Goal: Task Accomplishment & Management: Manage account settings

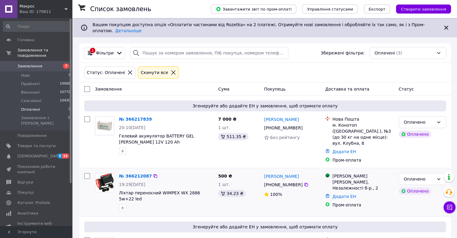
scroll to position [34, 0]
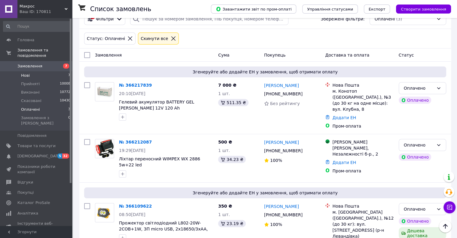
click at [58, 71] on li "Нові 7" at bounding box center [37, 75] width 74 height 8
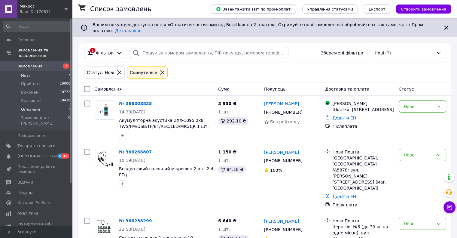
click at [62, 106] on li "Оплачені 3" at bounding box center [37, 109] width 74 height 8
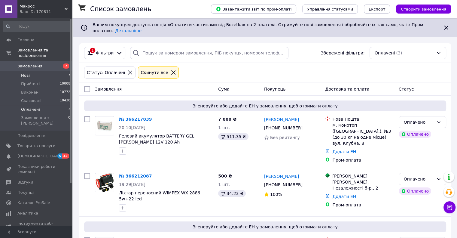
click at [59, 71] on li "Нові 7" at bounding box center [37, 75] width 74 height 8
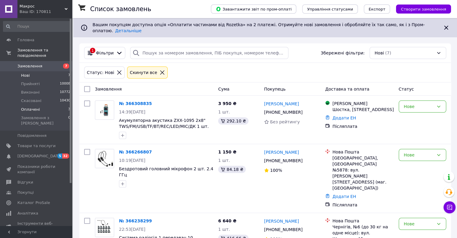
click at [61, 107] on li "Оплачені 3" at bounding box center [37, 109] width 74 height 8
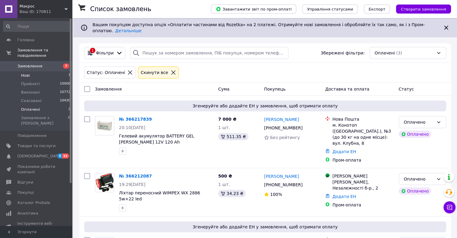
click at [36, 71] on li "Нові 7" at bounding box center [37, 75] width 74 height 8
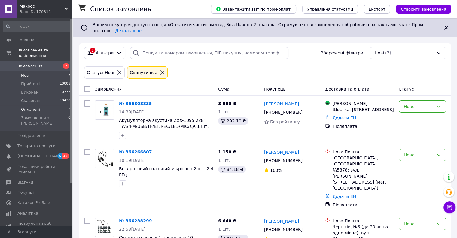
click at [39, 105] on li "Оплачені 3" at bounding box center [37, 109] width 74 height 8
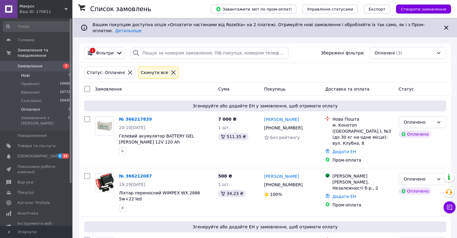
click at [62, 71] on li "Нові 7" at bounding box center [37, 75] width 74 height 8
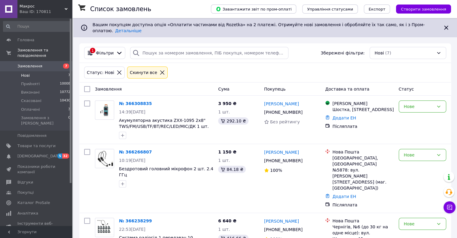
click at [66, 71] on li "Нові 7" at bounding box center [37, 75] width 74 height 8
click at [51, 105] on li "Оплачені 3" at bounding box center [37, 109] width 74 height 8
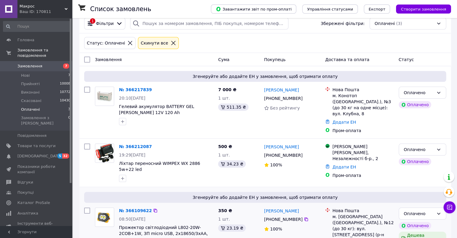
scroll to position [34, 0]
